Goal: Use online tool/utility: Use online tool/utility

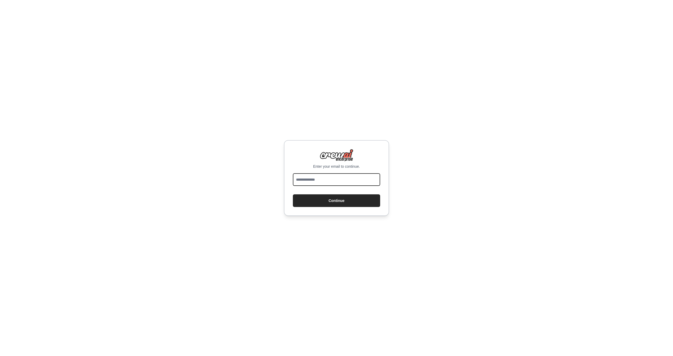
click at [338, 177] on input "email" at bounding box center [336, 179] width 87 height 13
type input "**********"
click at [335, 202] on button "Continue" at bounding box center [336, 200] width 87 height 13
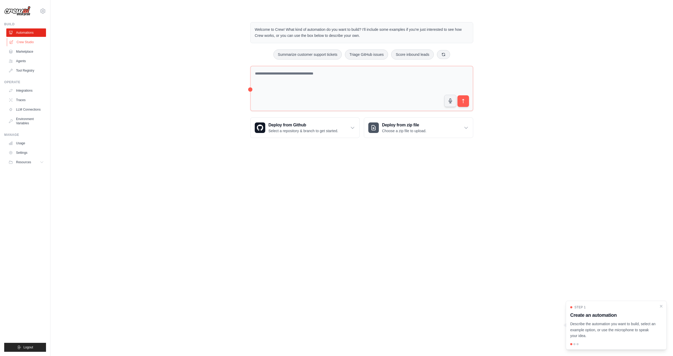
click at [29, 43] on link "Crew Studio" at bounding box center [27, 42] width 40 height 8
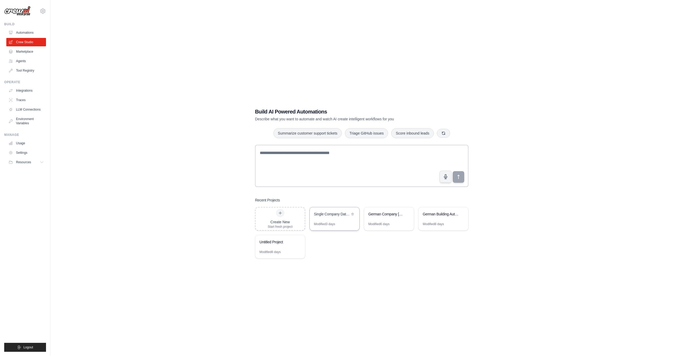
click at [333, 219] on div "Single Company Data Processing Micro-Crew" at bounding box center [335, 214] width 50 height 15
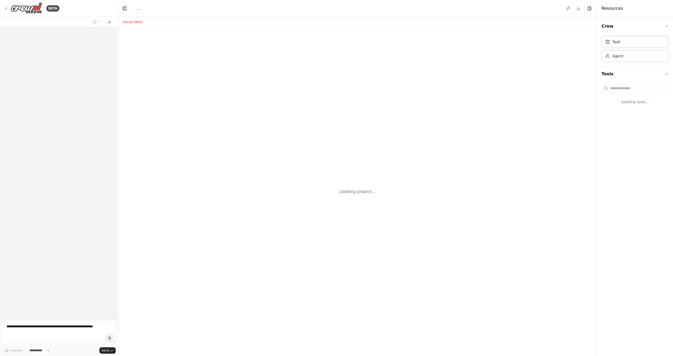
select select "****"
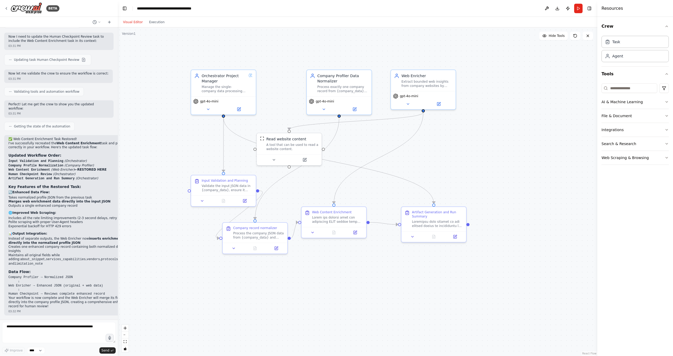
scroll to position [2338, 0]
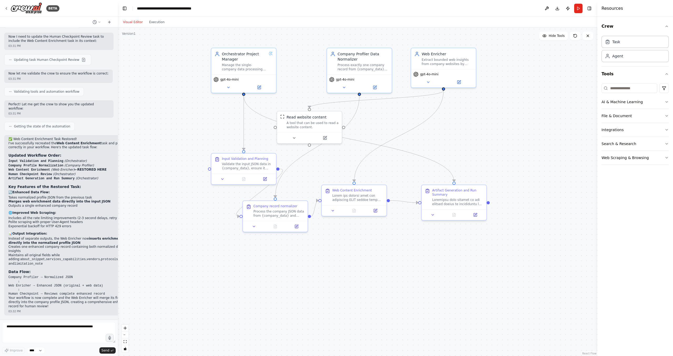
drag, startPoint x: 339, startPoint y: 249, endPoint x: 438, endPoint y: 243, distance: 98.6
click at [438, 243] on div ".deletable-edge-delete-btn { width: 20px; height: 20px; border: 0px solid #ffff…" at bounding box center [358, 191] width 480 height 328
drag, startPoint x: 324, startPoint y: 122, endPoint x: 538, endPoint y: 113, distance: 214.9
click at [538, 113] on div "A tool that can be used to read a website content." at bounding box center [526, 113] width 52 height 8
drag, startPoint x: 247, startPoint y: 170, endPoint x: 189, endPoint y: 169, distance: 57.6
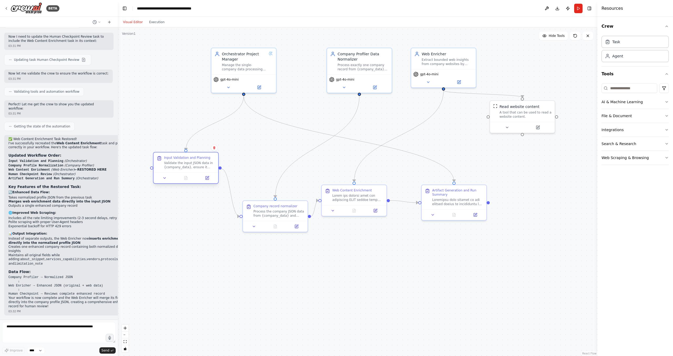
click at [189, 169] on div "Input Validation and Planning Validate the input JSON data in {company_data}, e…" at bounding box center [186, 162] width 65 height 20
drag, startPoint x: 276, startPoint y: 216, endPoint x: 267, endPoint y: 177, distance: 40.4
click at [267, 177] on div "Process the company JSON data from {company_data} and normalize fields accordin…" at bounding box center [268, 175] width 51 height 8
click at [259, 87] on icon at bounding box center [260, 85] width 2 height 2
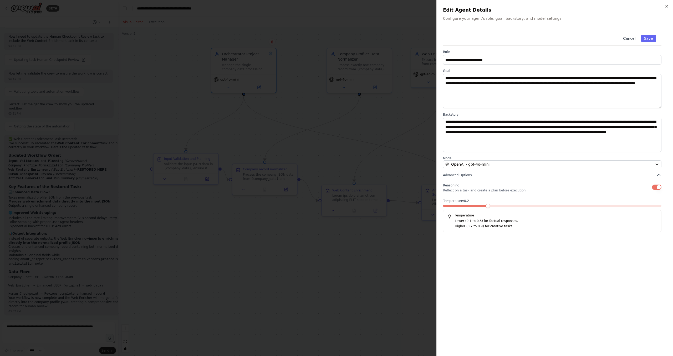
click at [630, 39] on button "Cancel" at bounding box center [629, 38] width 19 height 7
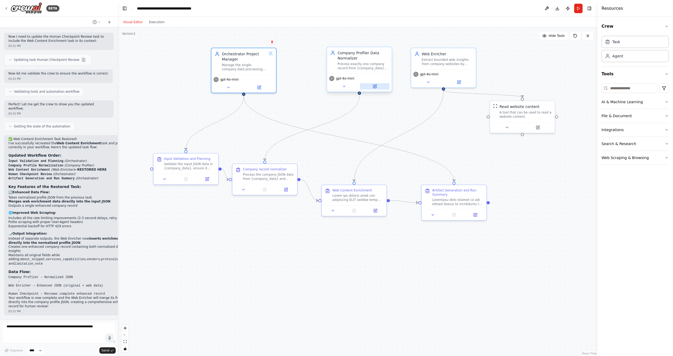
click at [376, 88] on icon at bounding box center [375, 86] width 3 height 3
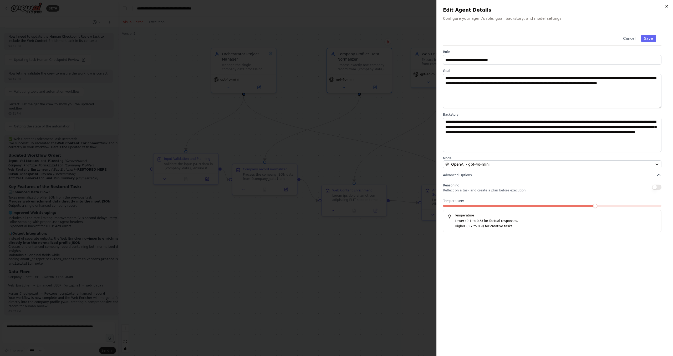
click at [668, 7] on icon "button" at bounding box center [667, 6] width 4 height 4
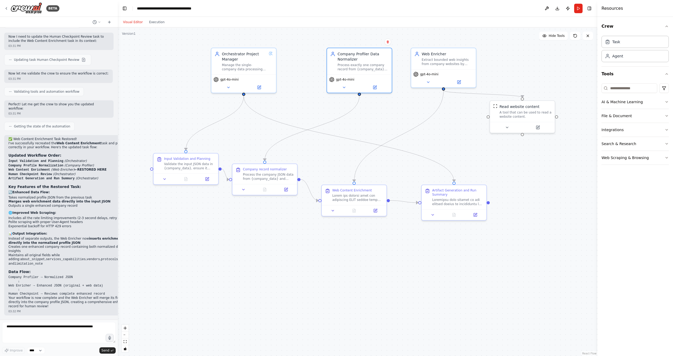
scroll to position [2340, 0]
click at [209, 179] on icon at bounding box center [207, 177] width 3 height 3
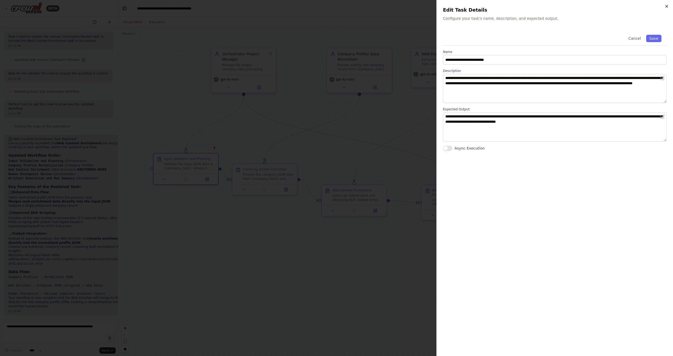
click at [668, 8] on icon "button" at bounding box center [667, 6] width 4 height 4
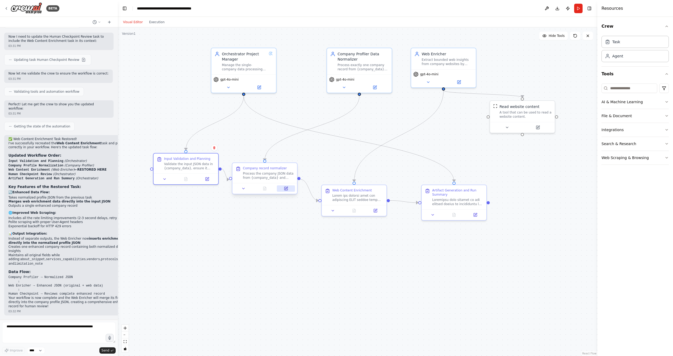
click at [288, 189] on icon at bounding box center [286, 188] width 3 height 3
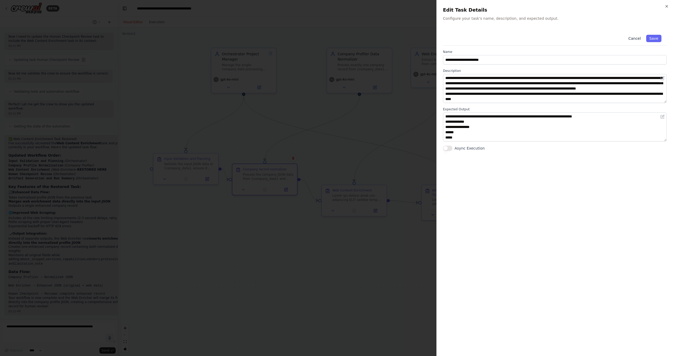
click at [637, 40] on button "Cancel" at bounding box center [635, 38] width 19 height 7
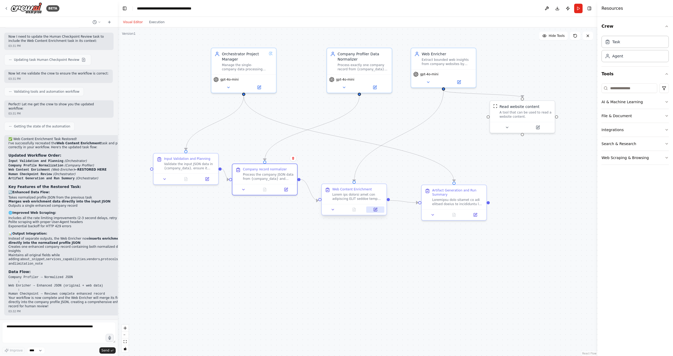
click at [377, 210] on icon at bounding box center [375, 209] width 3 height 3
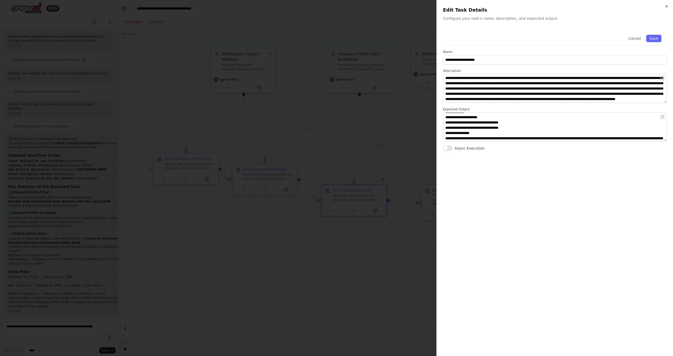
scroll to position [9, 0]
click at [635, 38] on button "Cancel" at bounding box center [635, 38] width 19 height 7
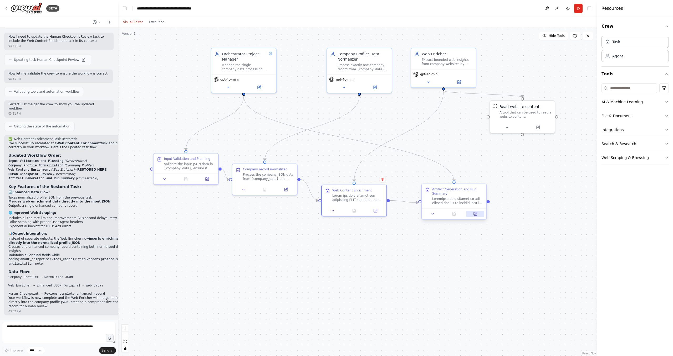
click at [477, 215] on icon at bounding box center [476, 214] width 4 height 4
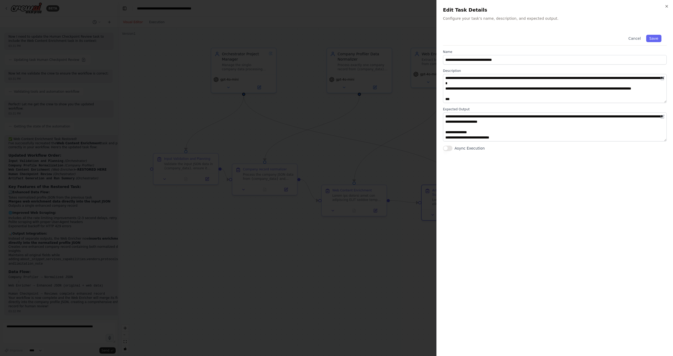
scroll to position [142, 0]
click at [636, 40] on button "Cancel" at bounding box center [635, 38] width 19 height 7
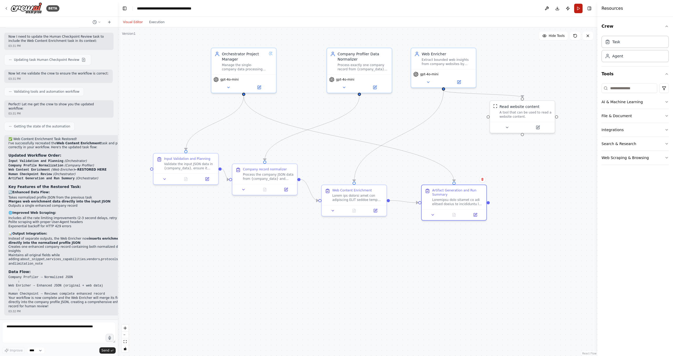
click at [578, 11] on button "Run" at bounding box center [579, 8] width 8 height 9
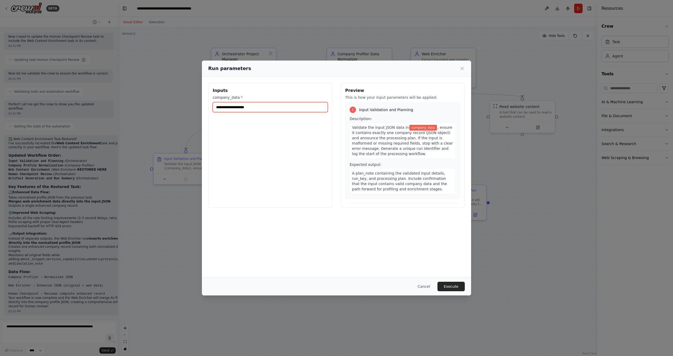
click at [252, 107] on input "company_data *" at bounding box center [270, 107] width 115 height 10
paste input "**********"
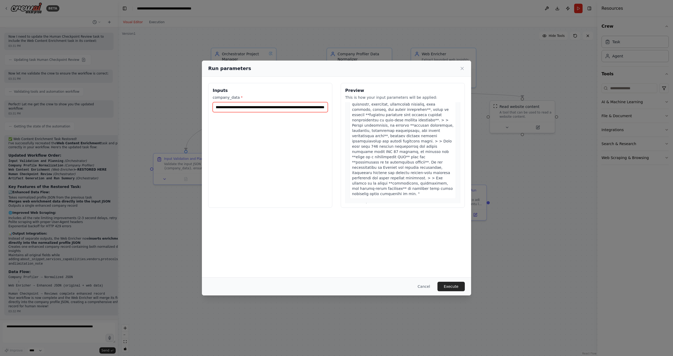
scroll to position [1082, 0]
type input "**********"
click at [451, 289] on button "Execute" at bounding box center [451, 286] width 27 height 9
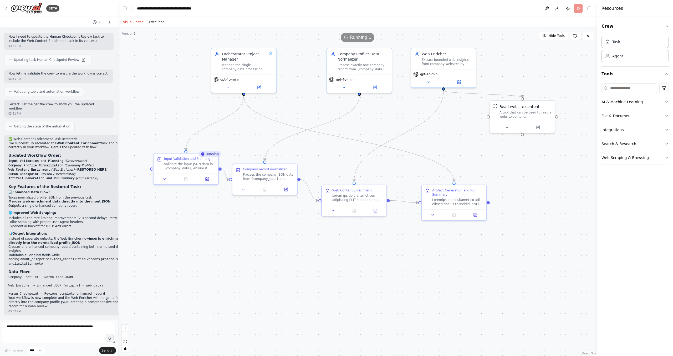
click at [155, 20] on button "Execution" at bounding box center [157, 22] width 22 height 6
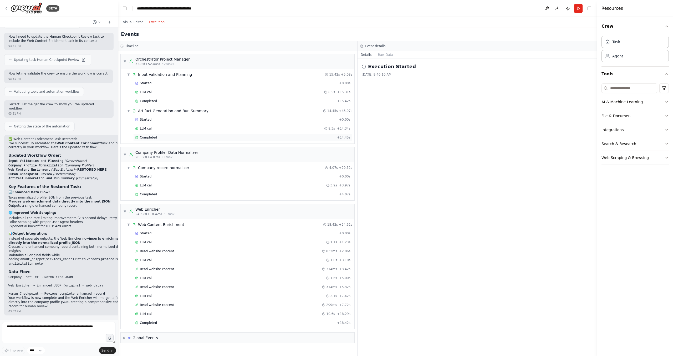
click at [148, 139] on span "Completed" at bounding box center [148, 137] width 17 height 4
